Goal: Task Accomplishment & Management: Complete application form

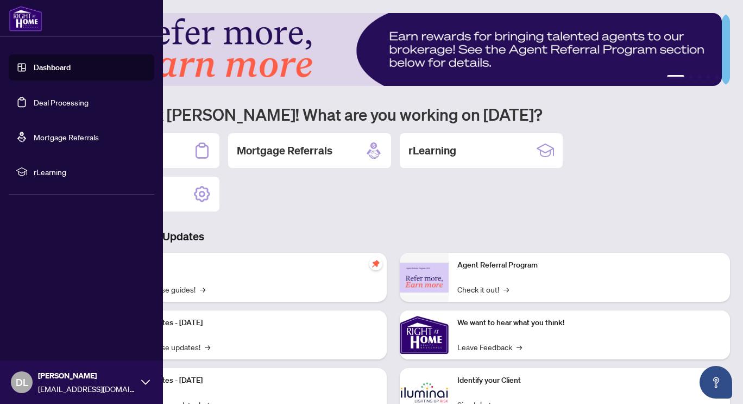
click at [49, 67] on link "Dashboard" at bounding box center [52, 67] width 37 height 10
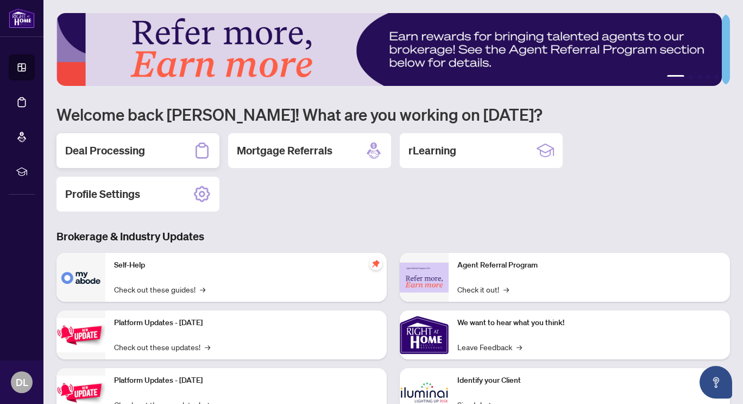
click at [157, 158] on div "Deal Processing" at bounding box center [138, 150] width 163 height 35
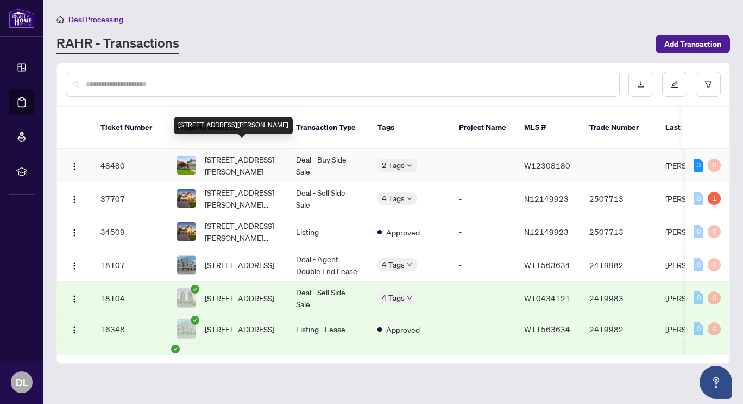
click at [225, 153] on span "[STREET_ADDRESS][PERSON_NAME]" at bounding box center [242, 165] width 74 height 24
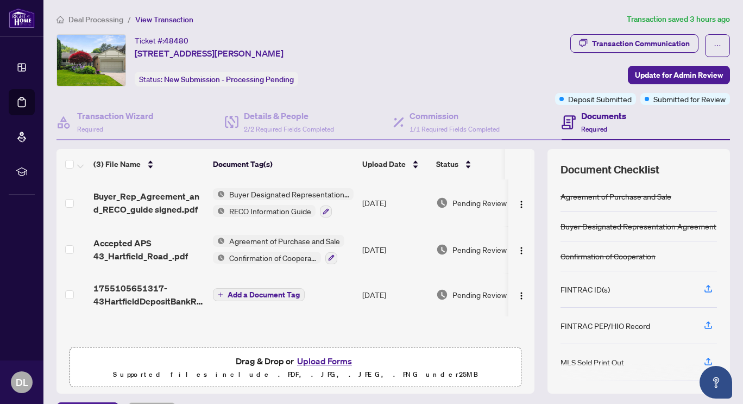
scroll to position [106, 0]
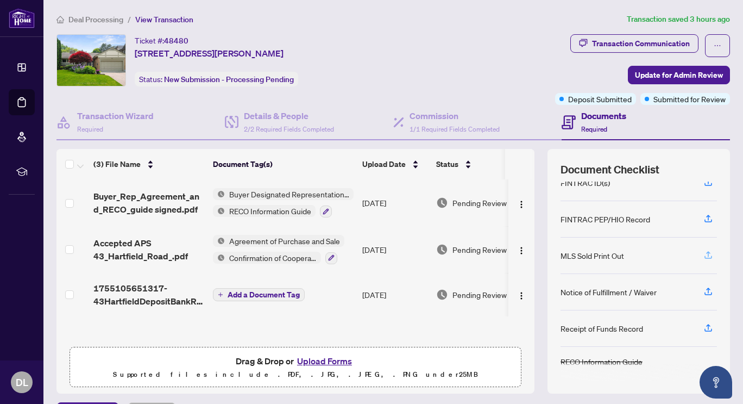
click at [706, 254] on icon "button" at bounding box center [708, 253] width 4 height 5
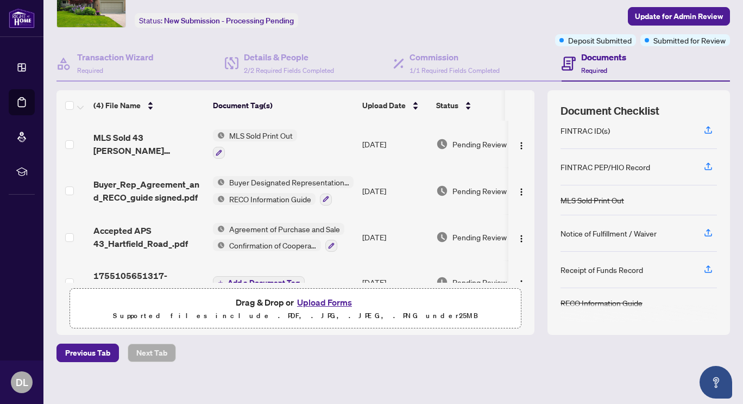
scroll to position [61, 0]
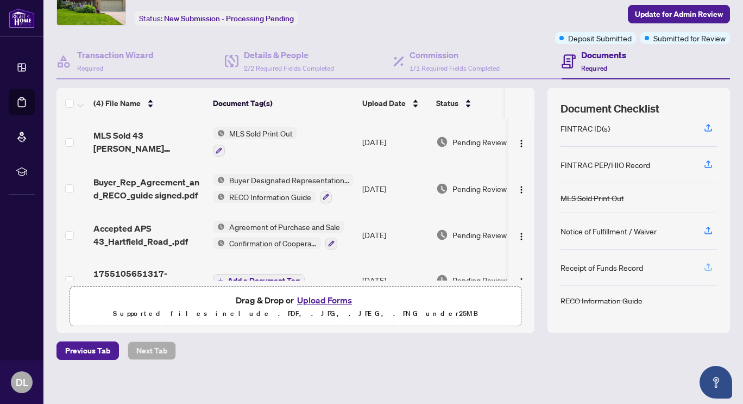
click at [704, 266] on icon "button" at bounding box center [709, 267] width 10 height 10
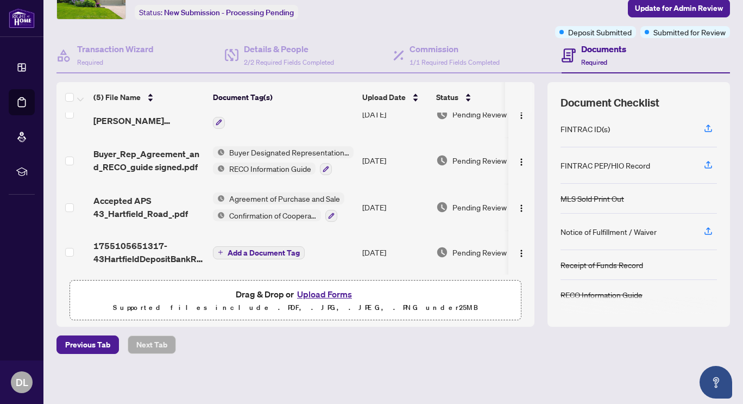
scroll to position [0, 0]
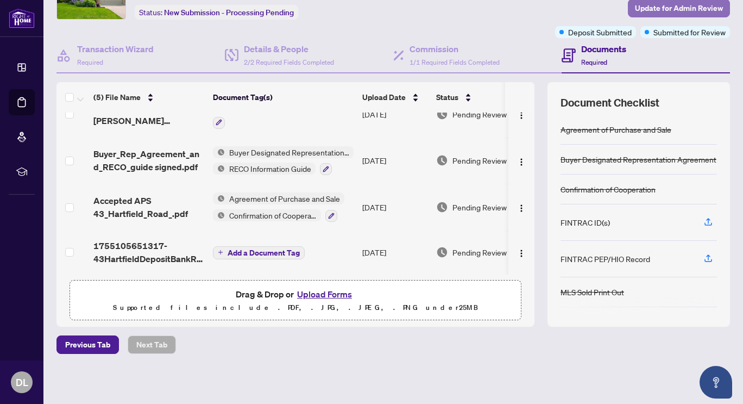
click at [667, 6] on span "Update for Admin Review" at bounding box center [679, 7] width 88 height 17
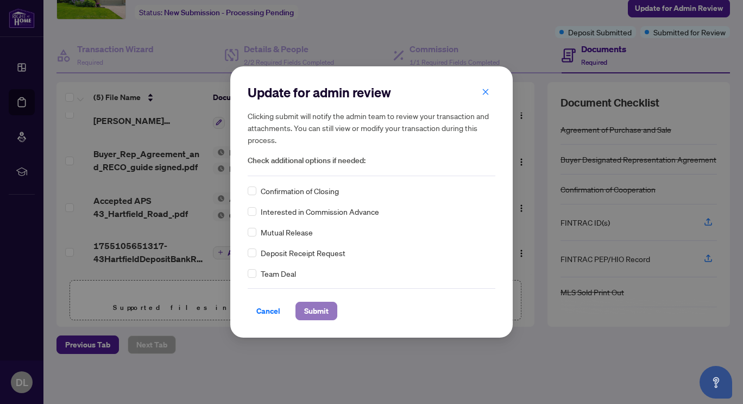
click at [324, 310] on span "Submit" at bounding box center [316, 310] width 24 height 17
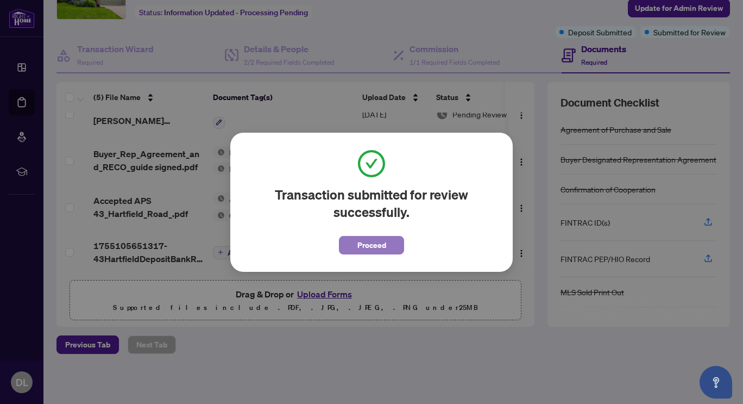
click at [375, 246] on span "Proceed" at bounding box center [371, 244] width 29 height 17
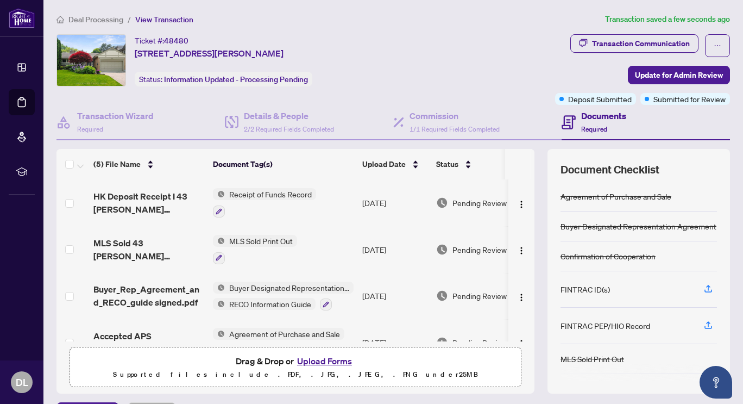
scroll to position [70, 0]
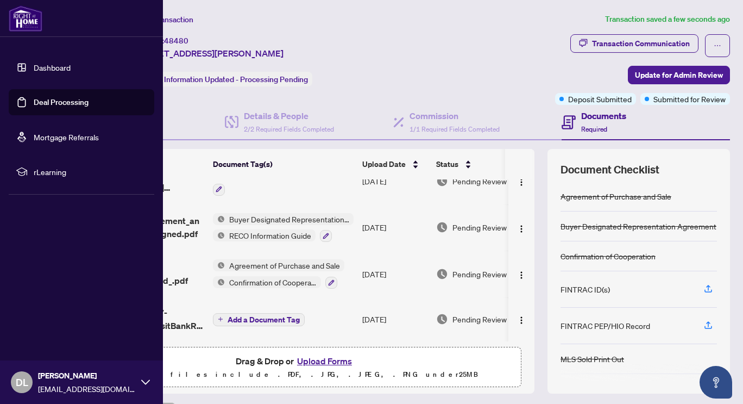
click at [34, 66] on link "Dashboard" at bounding box center [52, 67] width 37 height 10
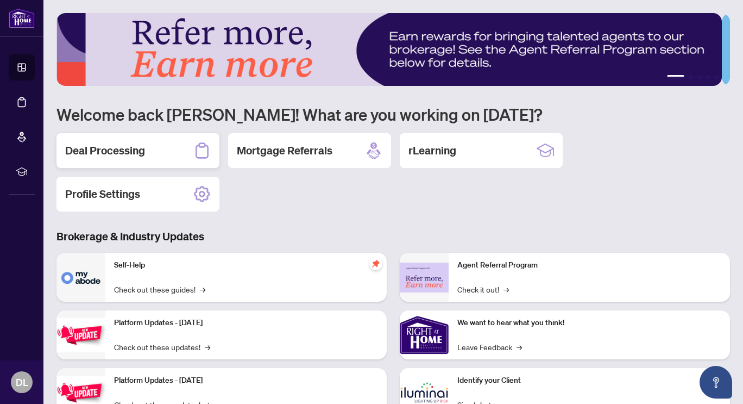
click at [142, 149] on h2 "Deal Processing" at bounding box center [105, 150] width 80 height 15
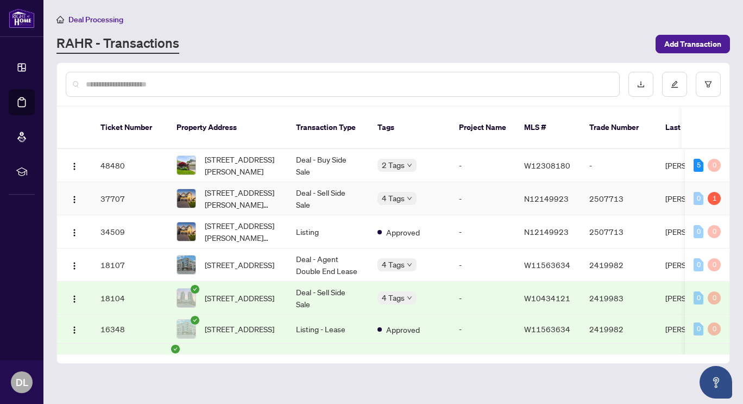
click at [453, 187] on td "-" at bounding box center [482, 198] width 65 height 33
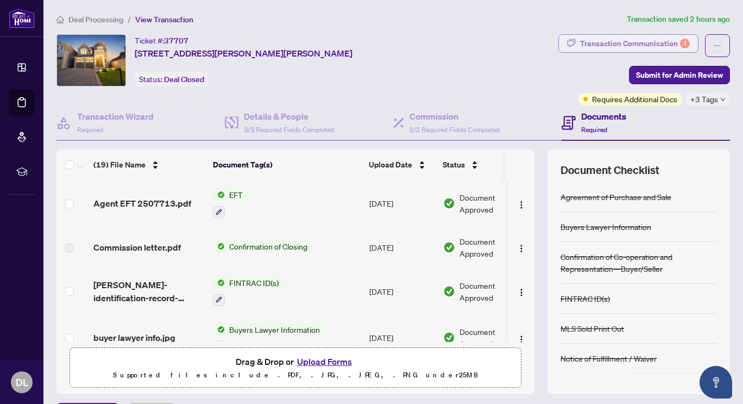
click at [657, 42] on div "Transaction Communication 1" at bounding box center [635, 43] width 110 height 17
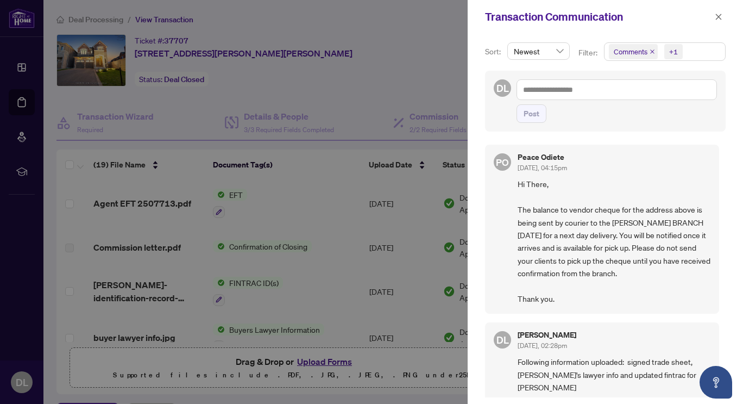
click at [593, 253] on span "Hi There, The balance to vendor cheque for the address above is being sent by c…" at bounding box center [614, 241] width 193 height 127
click at [721, 17] on icon "close" at bounding box center [719, 17] width 8 height 8
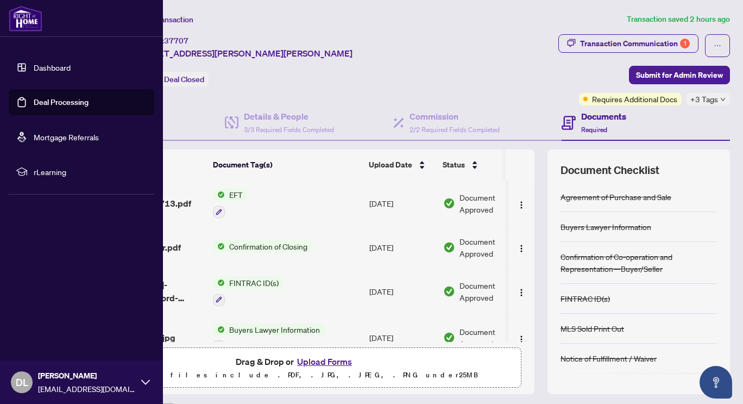
click at [34, 67] on link "Dashboard" at bounding box center [52, 67] width 37 height 10
